Goal: Navigation & Orientation: Find specific page/section

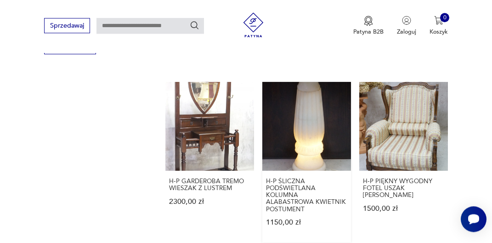
scroll to position [599, 0]
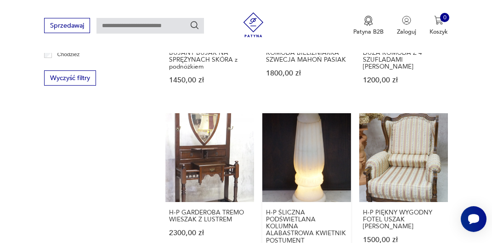
click at [325, 180] on link "H-P ŚLICZNA PODŚWIETLANA KOLUMNA ALABASTROWA KWIETNIK POSTUMENT 1150,00 zł" at bounding box center [306, 193] width 89 height 160
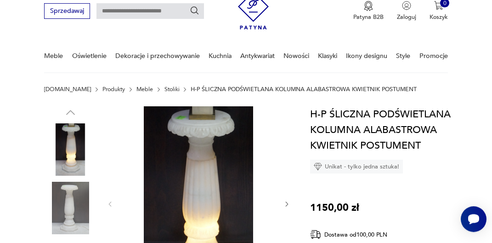
scroll to position [96, 0]
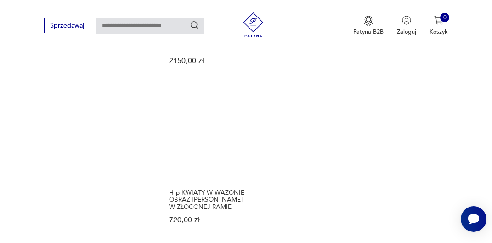
scroll to position [1229, 0]
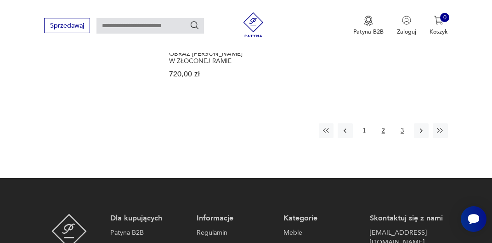
click at [401, 127] on button "3" at bounding box center [402, 130] width 15 height 15
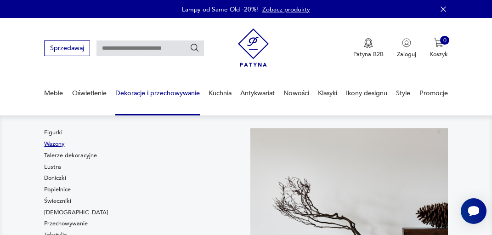
click at [52, 143] on link "Wazony" at bounding box center [54, 144] width 20 height 8
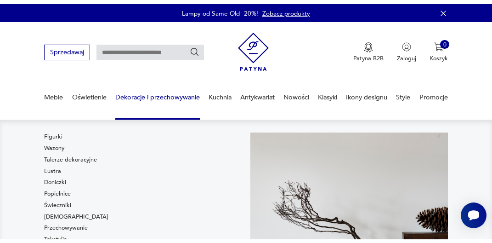
scroll to position [48, 0]
